Goal: Task Accomplishment & Management: Manage account settings

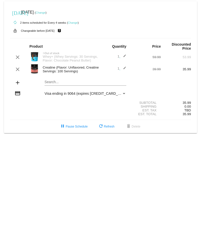
click at [125, 71] on mat-icon "edit" at bounding box center [123, 69] width 6 height 6
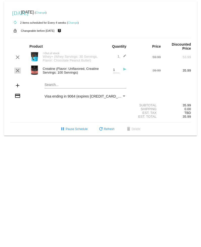
click at [17, 73] on mat-icon "clear" at bounding box center [18, 71] width 6 height 6
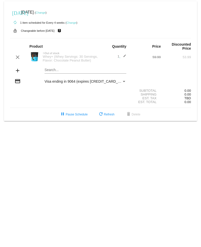
click at [69, 73] on mat-card "today Sep 9 2025 ( Change ) autorenew 1 item scheduled for Every 4 weeks ( Chan…" at bounding box center [100, 61] width 193 height 120
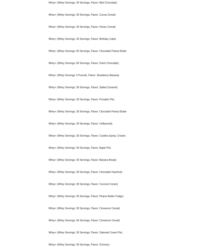
scroll to position [125, 0]
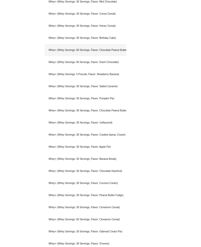
type input "whey"
click at [114, 53] on div "Whey+ (Whey Servings: 60 Servings, Flavor: Chocolate Peanut Butter)" at bounding box center [86, 50] width 82 height 12
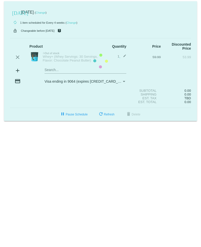
scroll to position [0, 0]
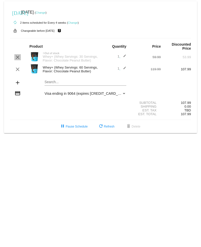
click at [18, 59] on mat-icon "clear" at bounding box center [18, 57] width 6 height 6
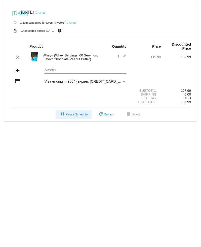
click at [76, 119] on button "pause Pause Schedule" at bounding box center [74, 114] width 36 height 9
click at [50, 164] on body "[DATE] [DATE] ( Change ) autorenew 1 item scheduled for Every 4 weeks ( Change …" at bounding box center [100, 123] width 201 height 247
